Goal: Obtain resource: Obtain resource

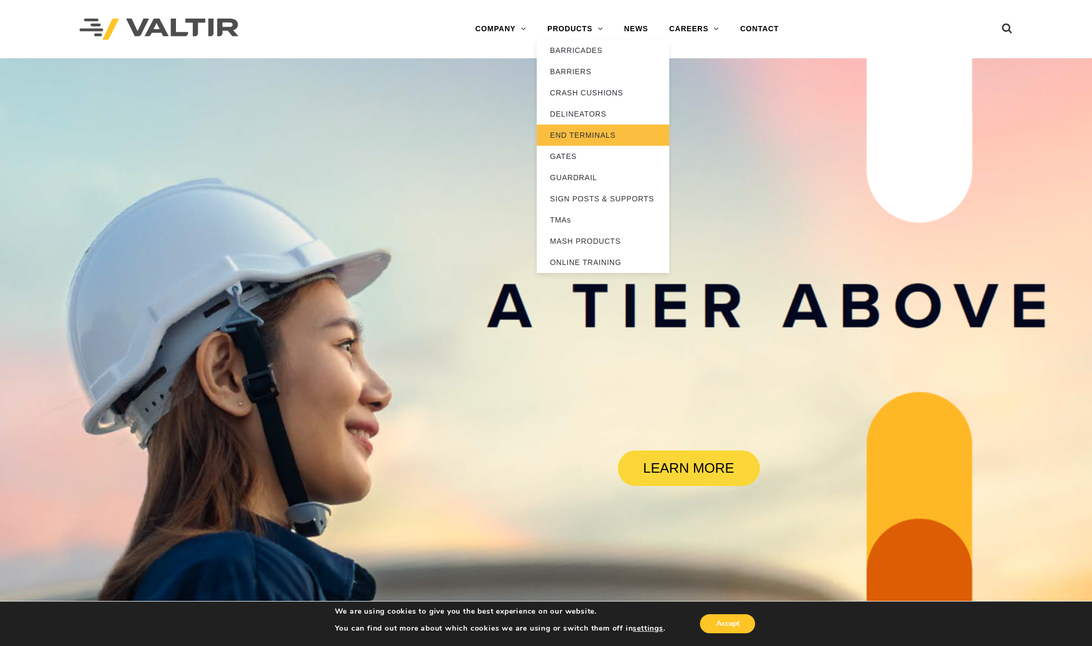
click at [590, 130] on link "END TERMINALS" at bounding box center [603, 134] width 132 height 21
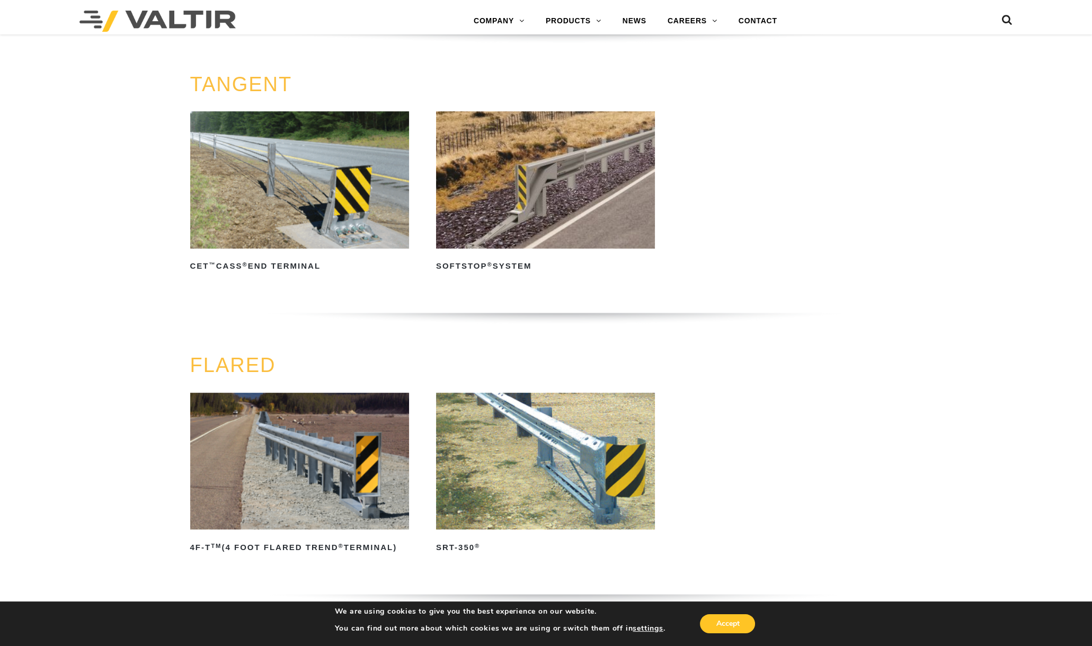
scroll to position [860, 0]
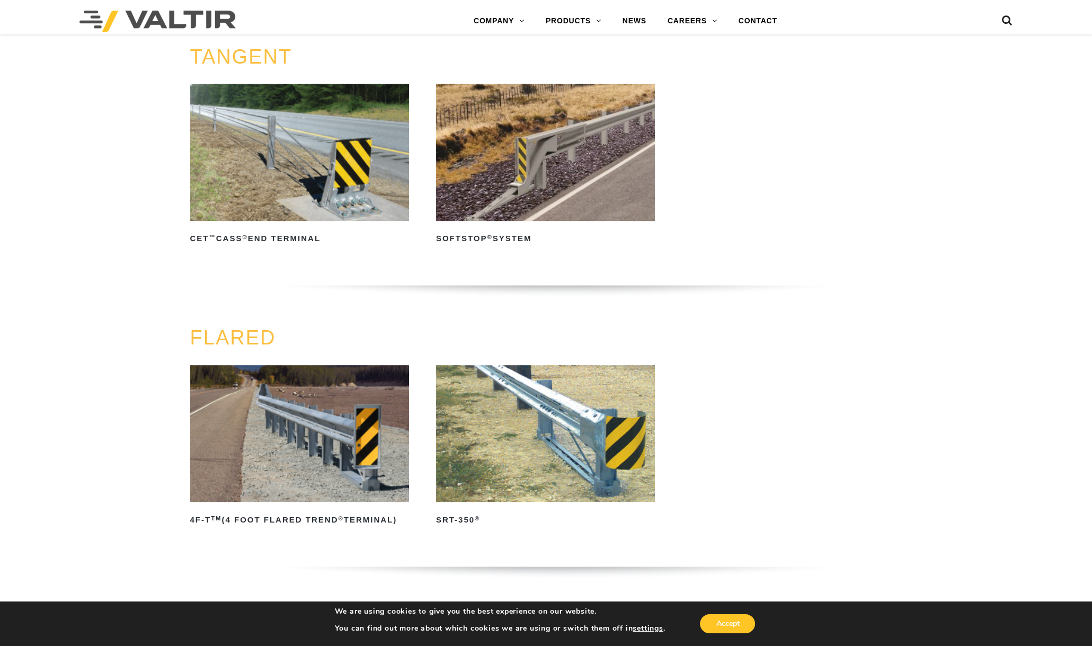
click at [527, 448] on img at bounding box center [545, 433] width 219 height 137
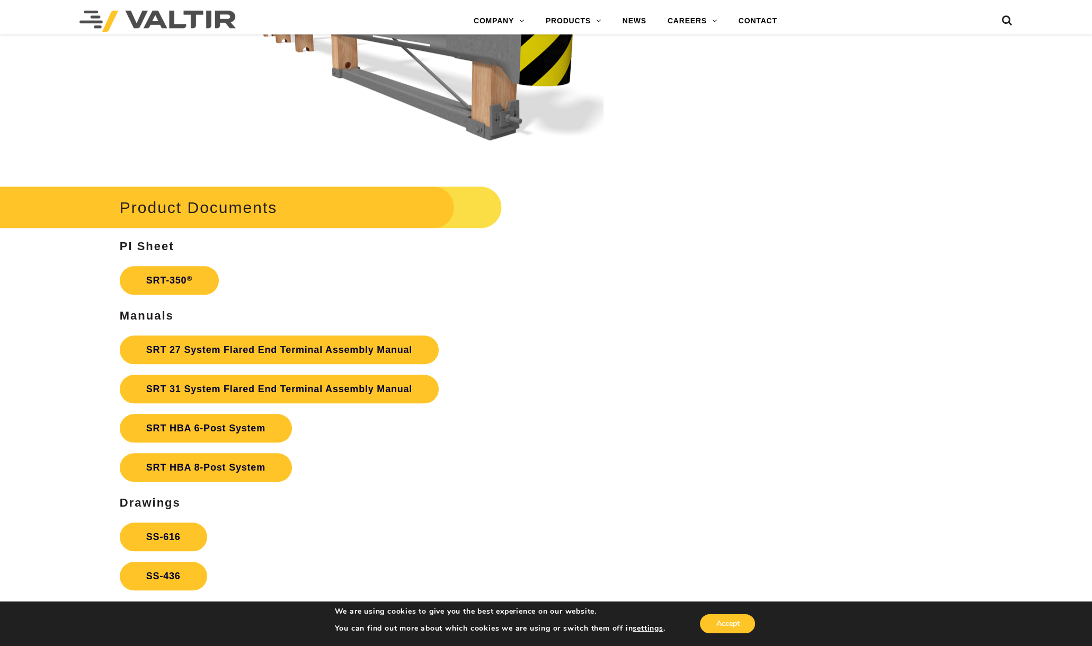
scroll to position [1920, 0]
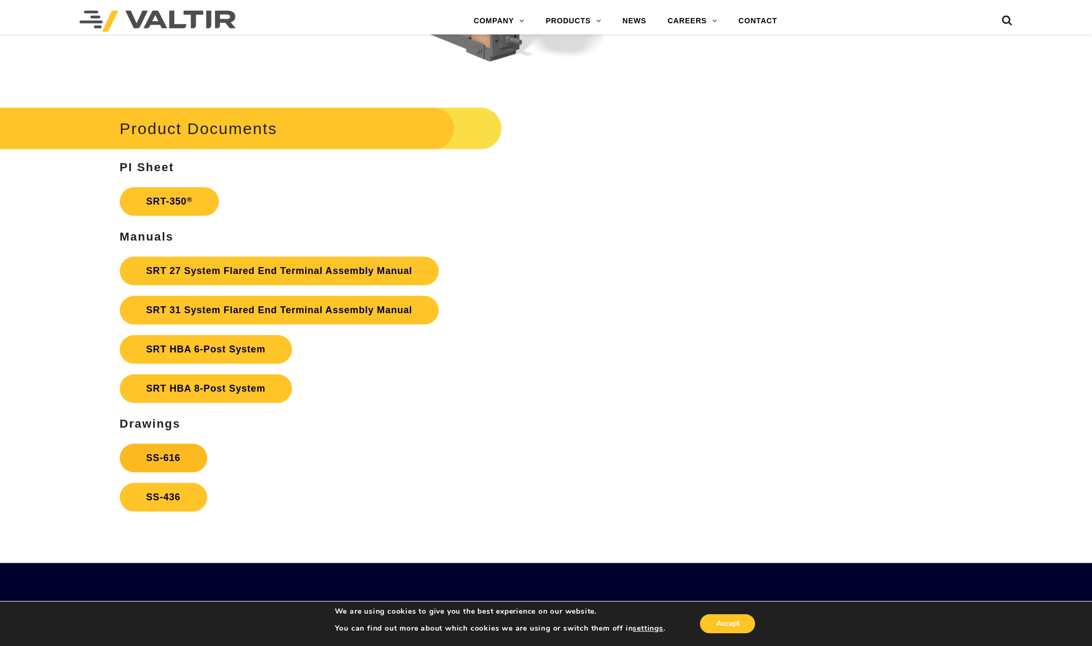
click at [192, 457] on link "SS-616" at bounding box center [163, 457] width 87 height 29
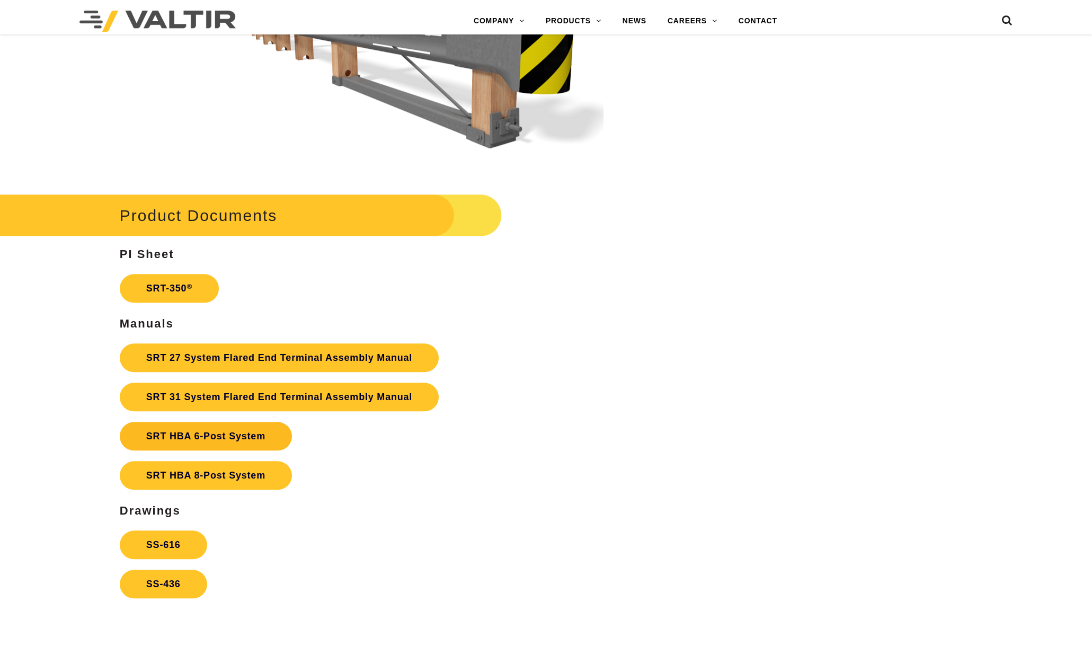
scroll to position [1920, 0]
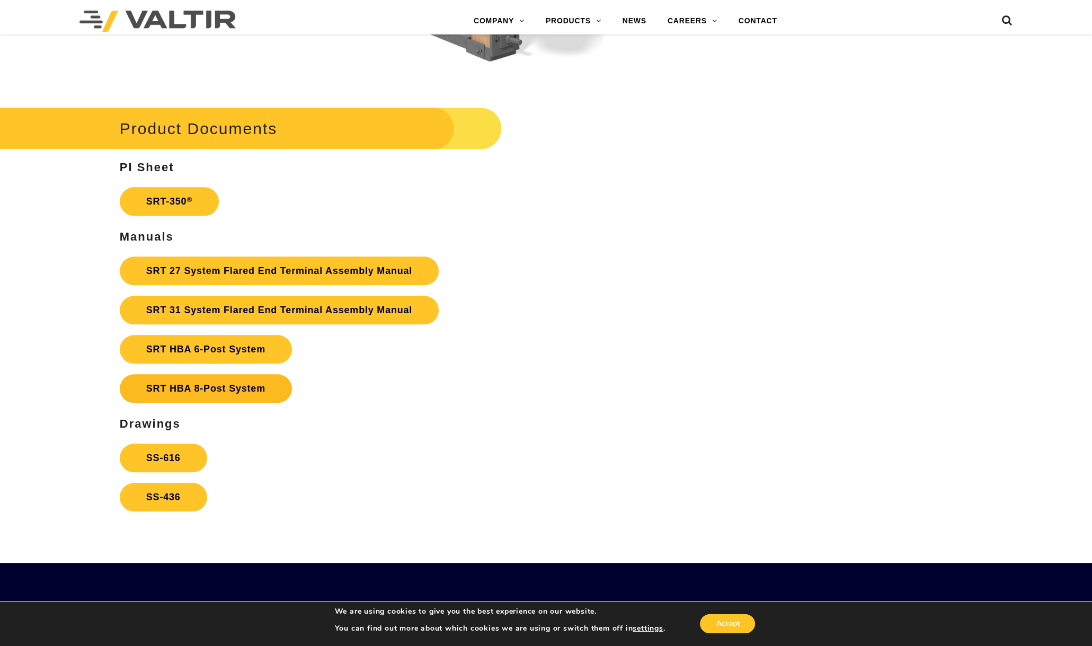
click at [208, 390] on link "SRT HBA 8-Post System" at bounding box center [206, 388] width 172 height 29
click at [252, 315] on link "SRT 31 System Flared End Terminal Assembly Manual" at bounding box center [279, 310] width 319 height 29
click at [207, 278] on link "SRT 27 System Flared End Terminal Assembly Manual" at bounding box center [279, 270] width 319 height 29
click at [190, 487] on link "SS-436" at bounding box center [163, 497] width 87 height 29
